Goal: Task Accomplishment & Management: Use online tool/utility

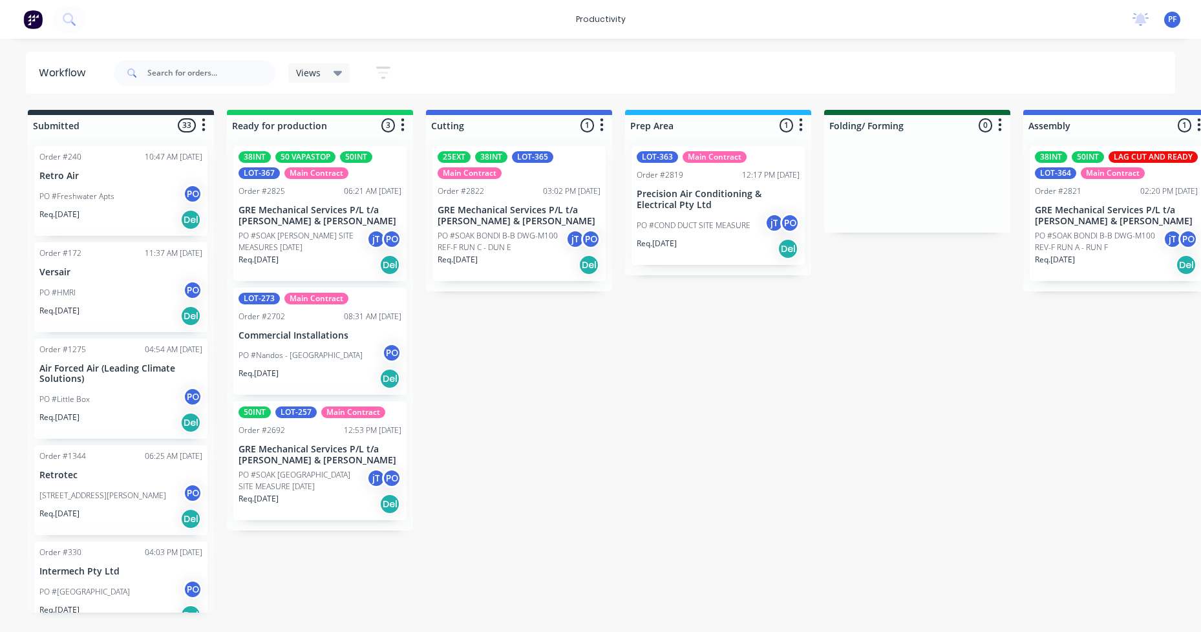
click at [495, 202] on div "25EXT 38INT LOT-365 Main Contract Order #2822 03:02 PM [DATE] GRE Mechanical Se…" at bounding box center [518, 213] width 173 height 135
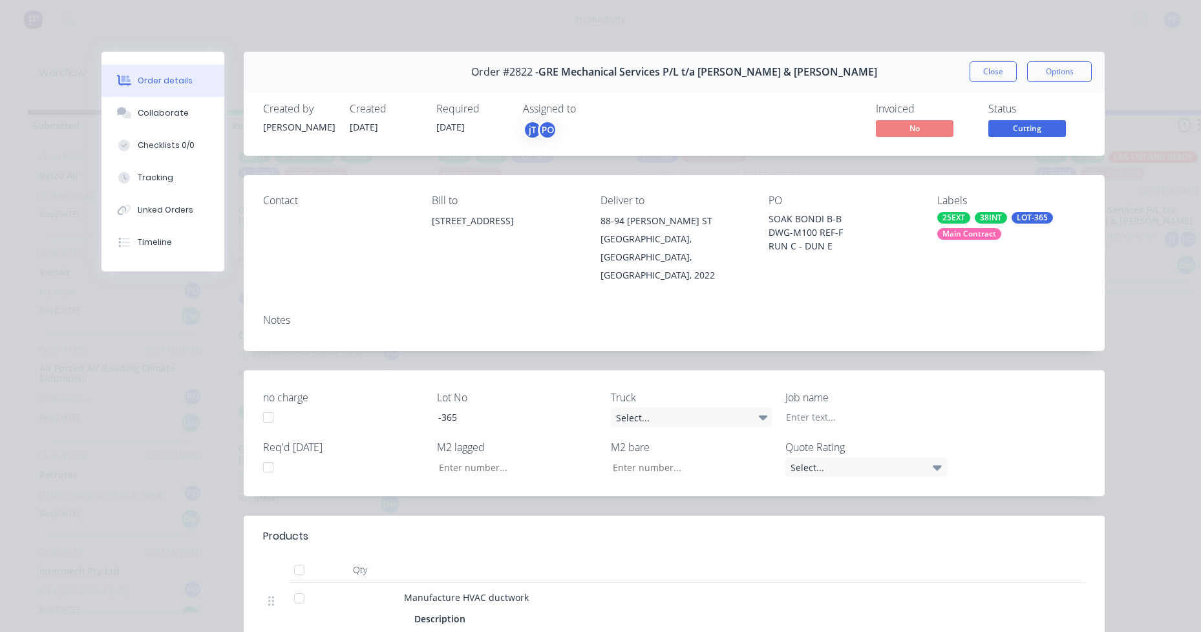
click at [982, 233] on div "Main Contract" at bounding box center [969, 234] width 64 height 12
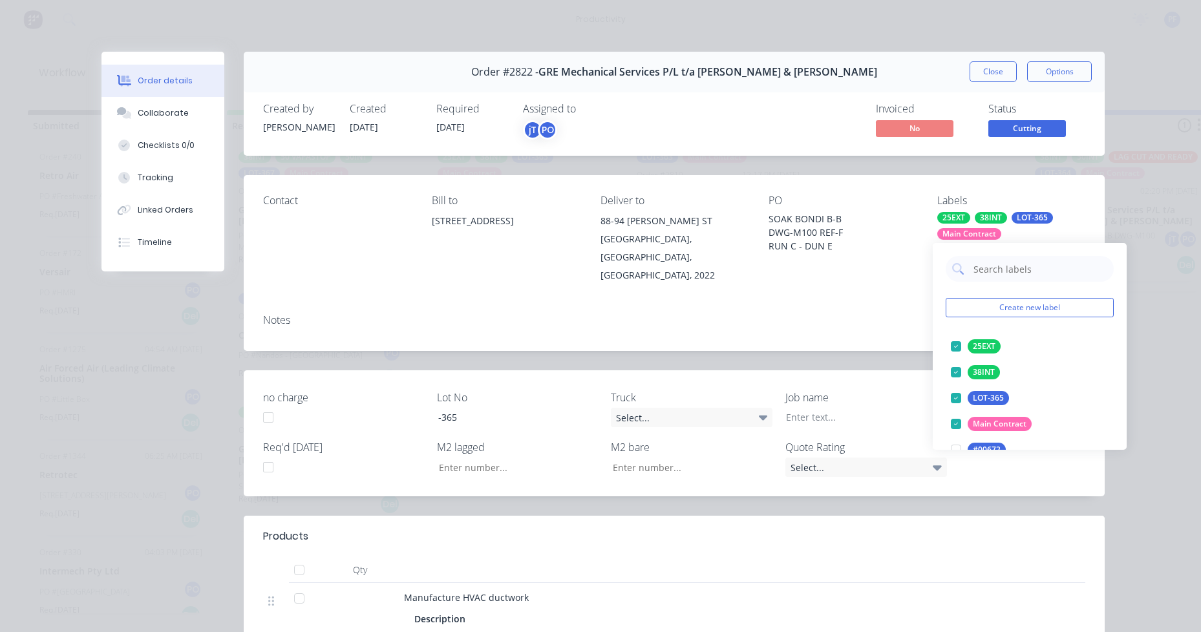
click at [988, 260] on input "text" at bounding box center [1039, 269] width 135 height 26
click at [981, 280] on input "text" at bounding box center [1039, 269] width 135 height 26
type input "lag cut"
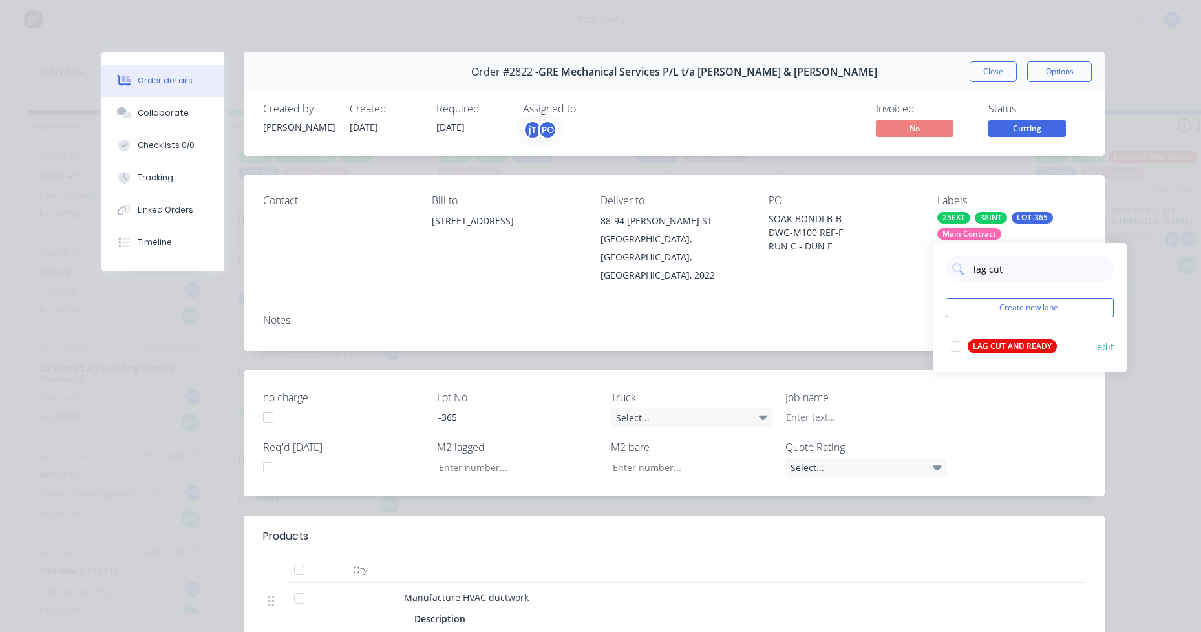
click at [1018, 337] on button "LAG CUT AND READY" at bounding box center [1003, 346] width 116 height 18
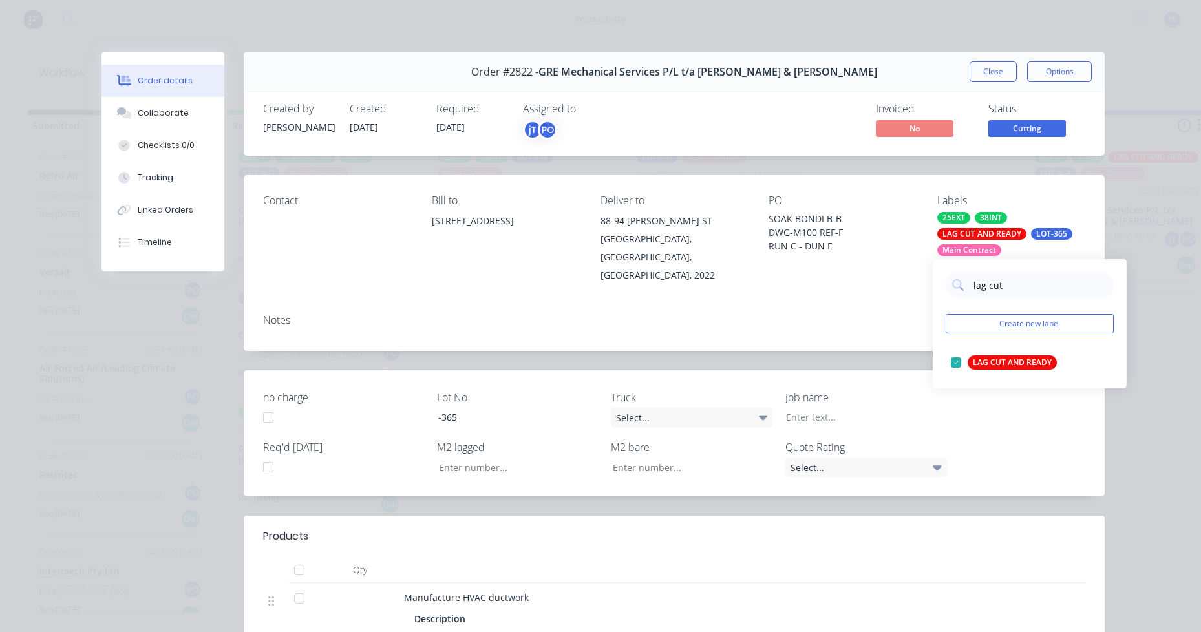
click at [964, 313] on div "lag cut Create new label LAG CUT AND READY edit" at bounding box center [1030, 323] width 194 height 129
click at [933, 324] on div "lag cut Create new label LAG CUT AND READY edit" at bounding box center [1030, 323] width 194 height 129
click at [857, 304] on div "Notes" at bounding box center [674, 327] width 861 height 47
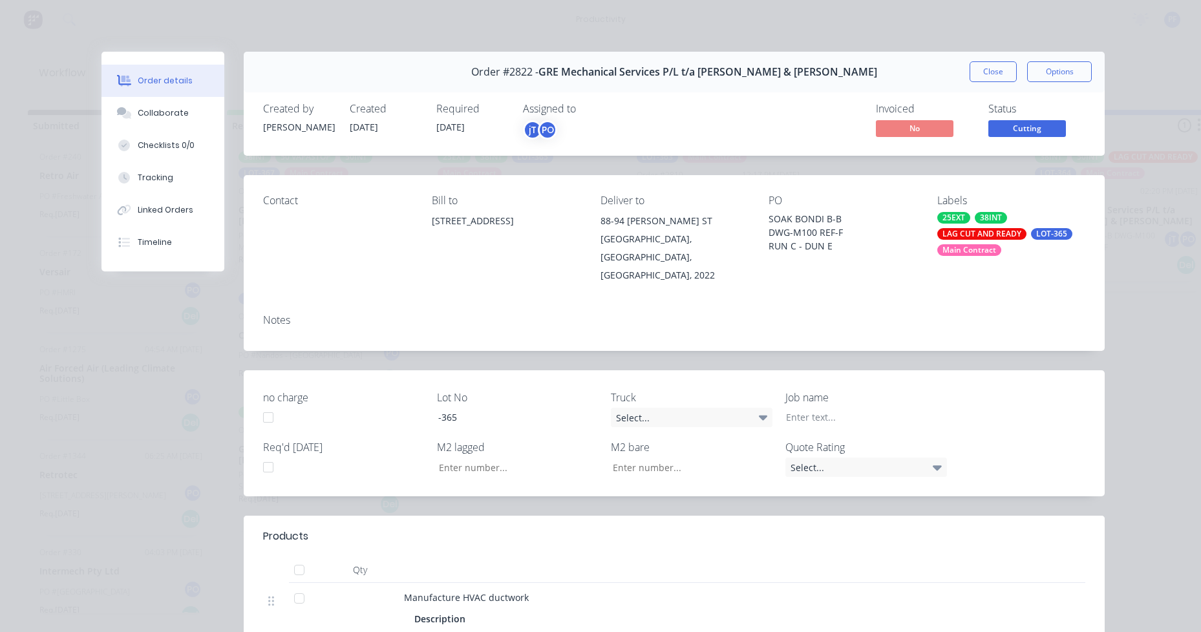
click at [969, 70] on button "Close" at bounding box center [992, 71] width 47 height 21
